Goal: Browse casually: Explore the website without a specific task or goal

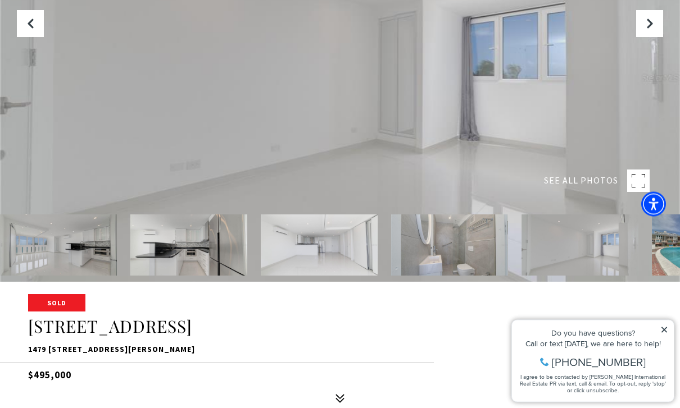
scroll to position [129, 0]
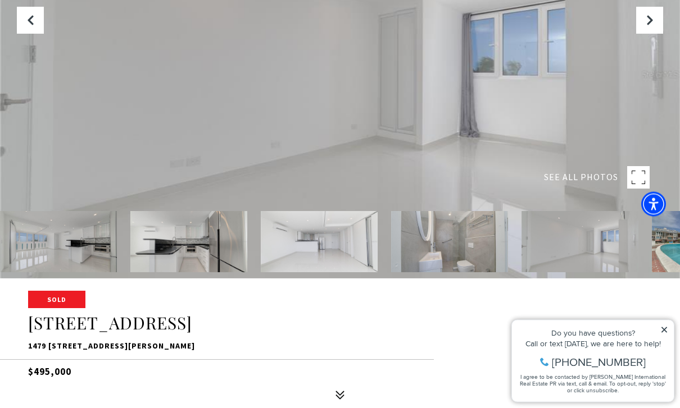
click at [403, 170] on div at bounding box center [340, 75] width 680 height 408
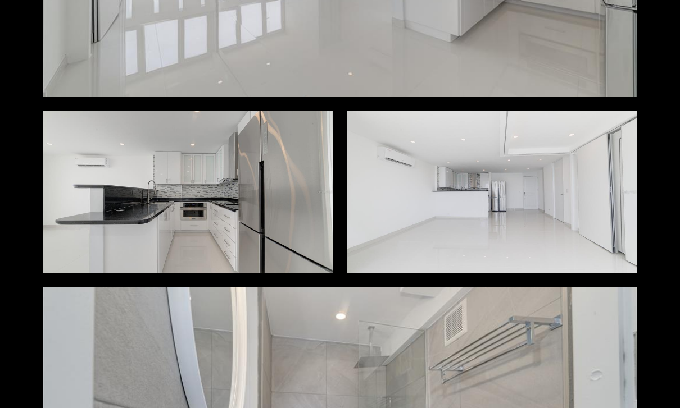
scroll to position [297, 0]
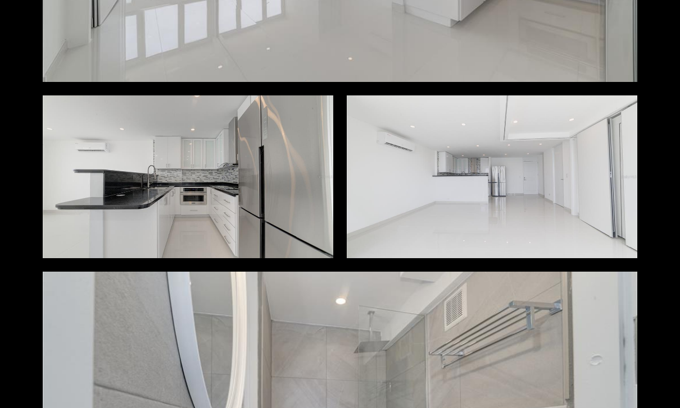
click at [571, 226] on div at bounding box center [492, 176] width 290 height 163
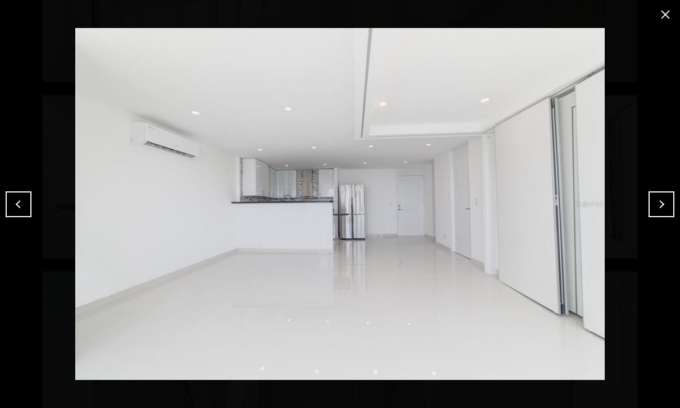
click at [664, 215] on button "Next" at bounding box center [661, 205] width 26 height 26
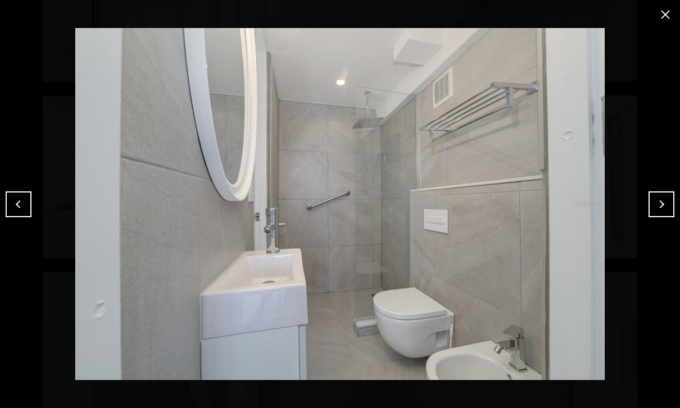
click at [655, 217] on button "Next" at bounding box center [661, 205] width 26 height 26
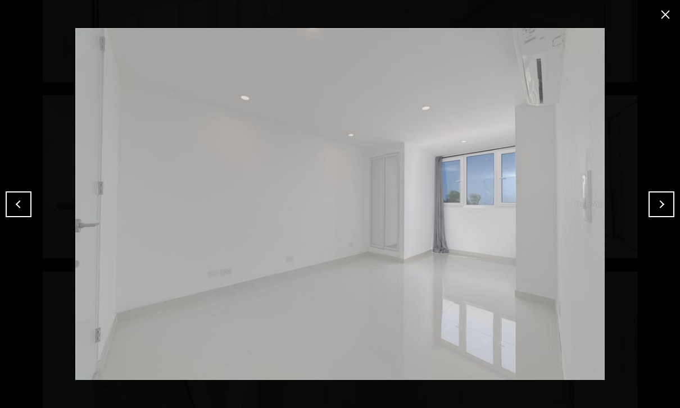
click at [23, 217] on button "Previous" at bounding box center [19, 205] width 26 height 26
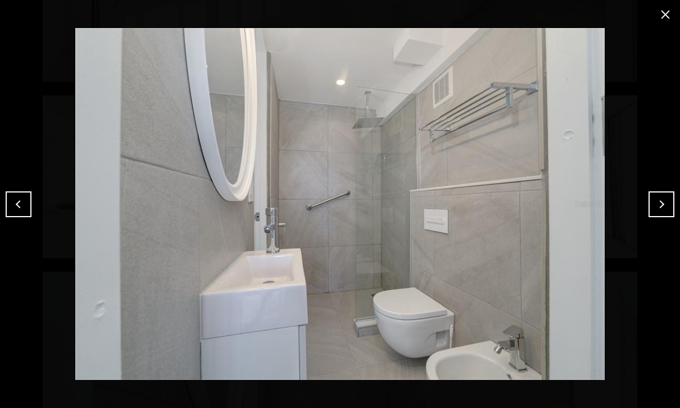
click at [656, 217] on button "Next" at bounding box center [661, 205] width 26 height 26
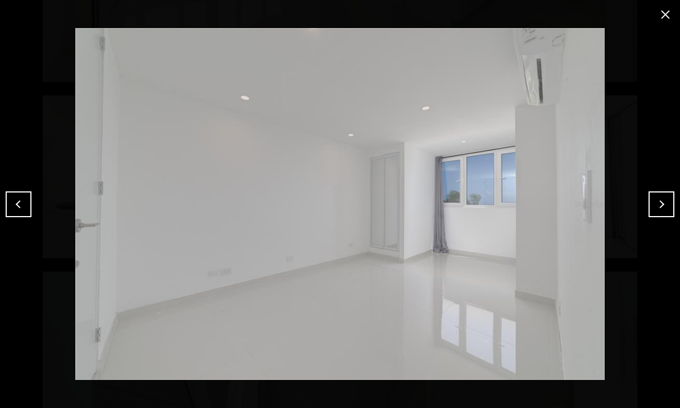
click at [665, 217] on button "Next" at bounding box center [661, 205] width 26 height 26
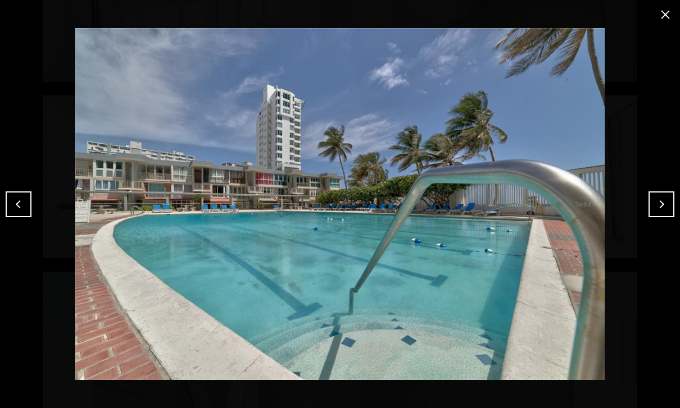
click at [663, 217] on button "Next" at bounding box center [661, 205] width 26 height 26
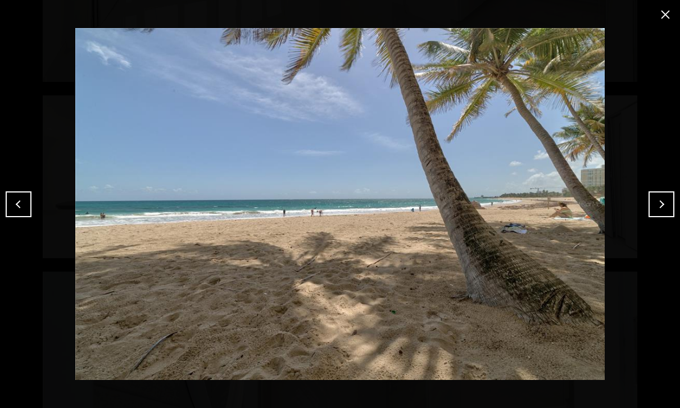
click at [662, 217] on button "Next" at bounding box center [661, 205] width 26 height 26
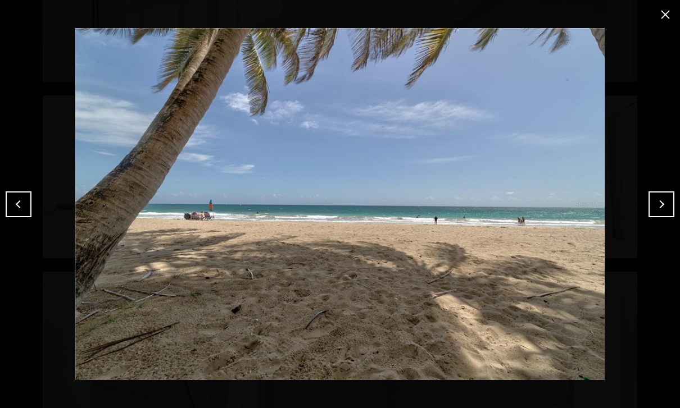
click at [661, 217] on button "Next" at bounding box center [661, 205] width 26 height 26
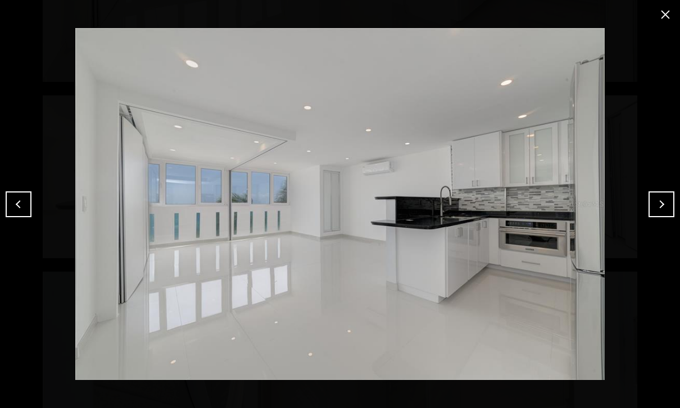
click at [652, 217] on button "Next" at bounding box center [661, 205] width 26 height 26
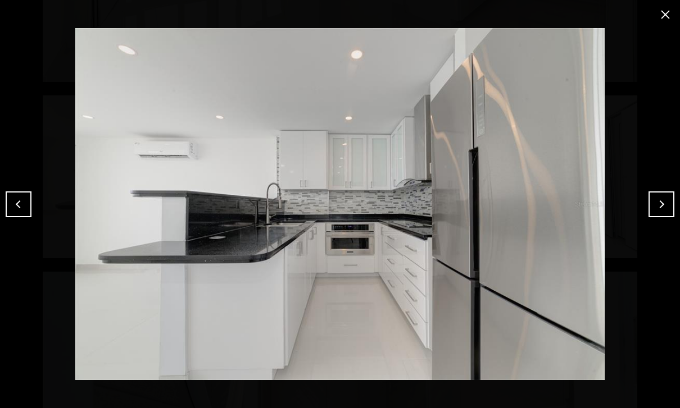
click at [659, 217] on button "Next" at bounding box center [661, 205] width 26 height 26
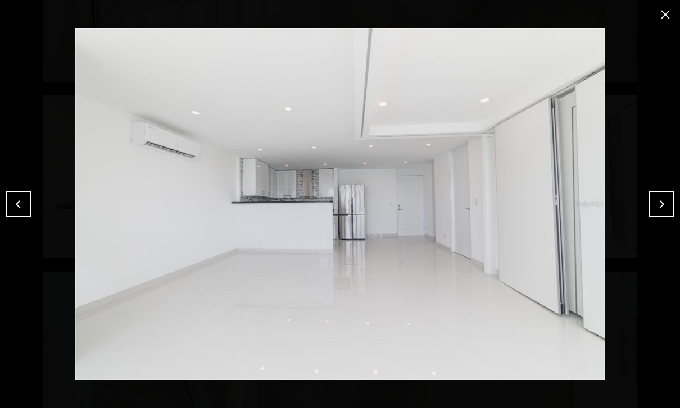
click at [25, 217] on button "Previous" at bounding box center [19, 205] width 26 height 26
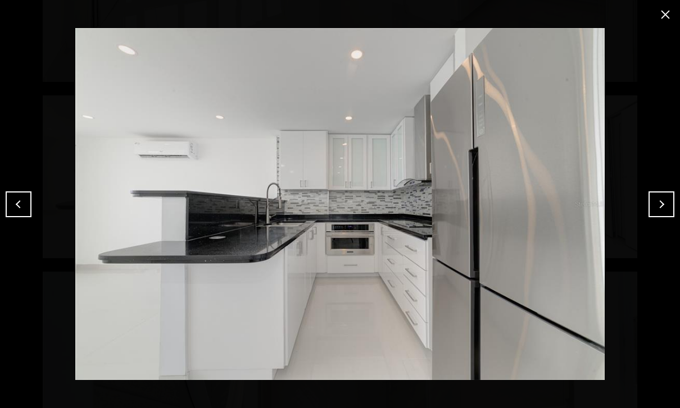
click at [659, 217] on button "Next" at bounding box center [661, 205] width 26 height 26
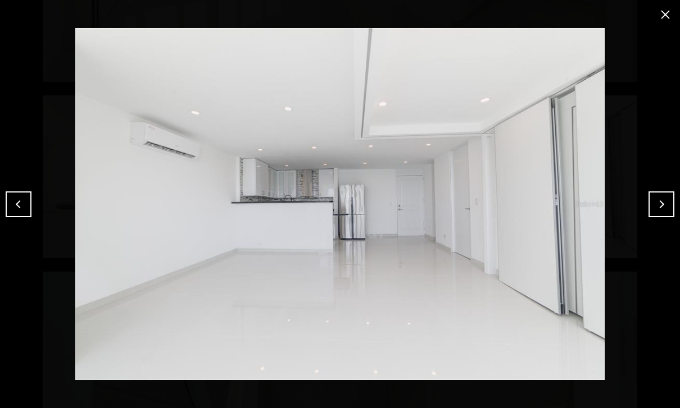
click at [655, 217] on button "Next" at bounding box center [661, 205] width 26 height 26
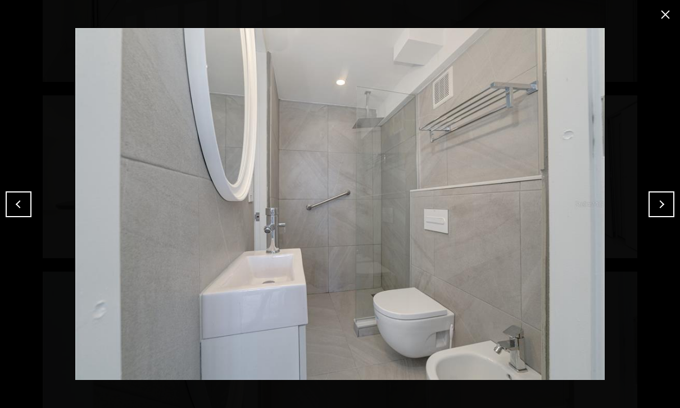
click at [657, 217] on button "Next" at bounding box center [661, 205] width 26 height 26
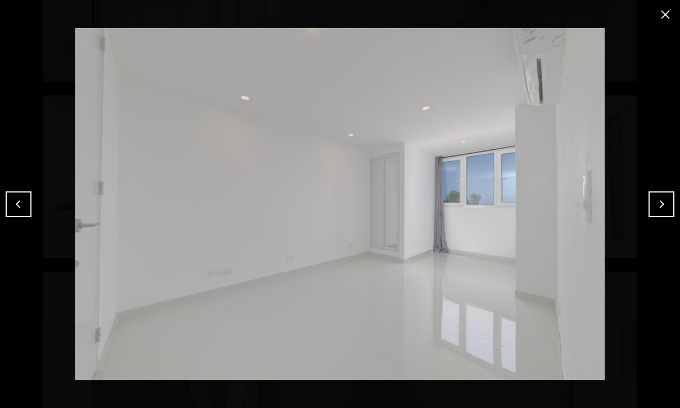
click at [673, 8] on button "close modal" at bounding box center [665, 15] width 18 height 18
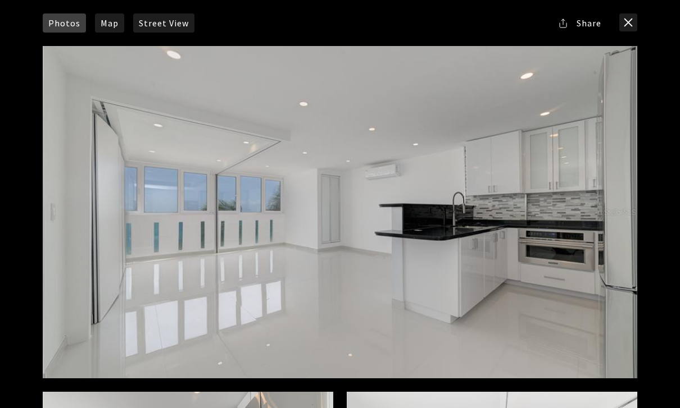
scroll to position [0, 0]
